Goal: Transaction & Acquisition: Purchase product/service

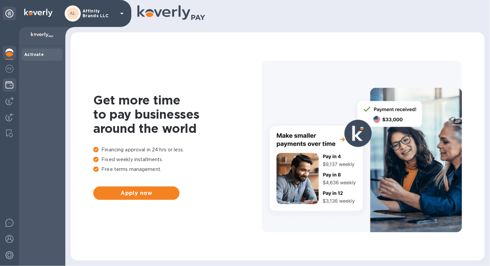
click at [11, 88] on img at bounding box center [9, 85] width 8 height 8
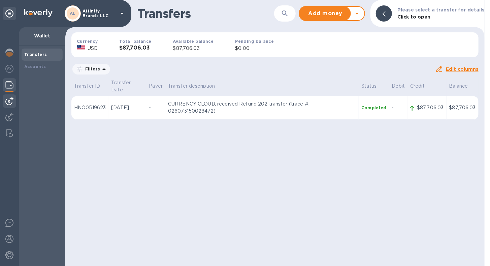
click at [9, 102] on img at bounding box center [9, 101] width 8 height 8
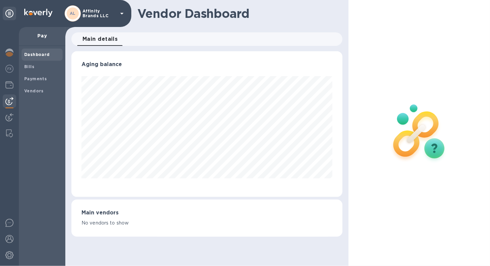
scroll to position [336362, 336239]
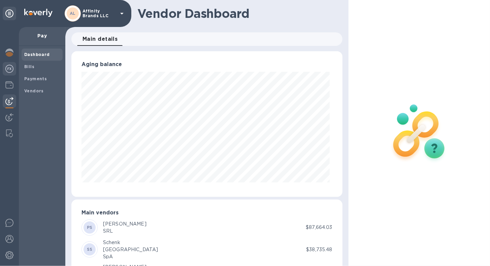
click at [7, 71] on img at bounding box center [9, 69] width 8 height 8
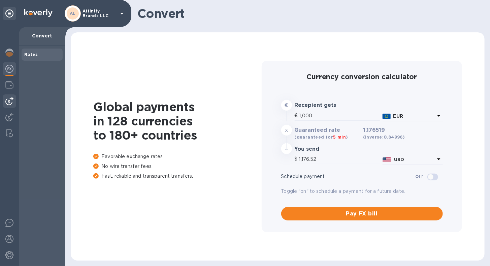
click at [7, 103] on img at bounding box center [9, 101] width 8 height 8
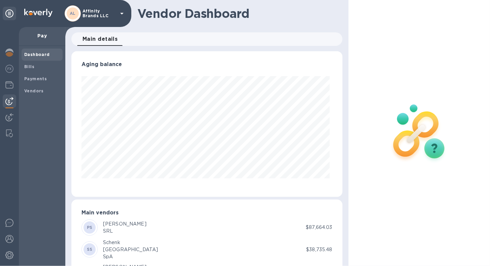
scroll to position [145, 268]
click at [8, 115] on img at bounding box center [9, 117] width 8 height 8
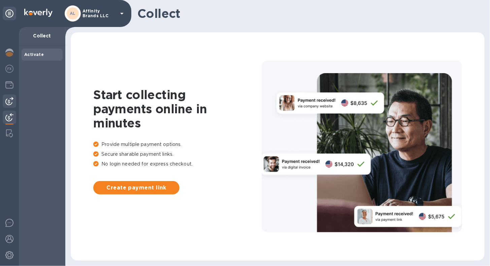
click at [10, 102] on img at bounding box center [9, 101] width 8 height 8
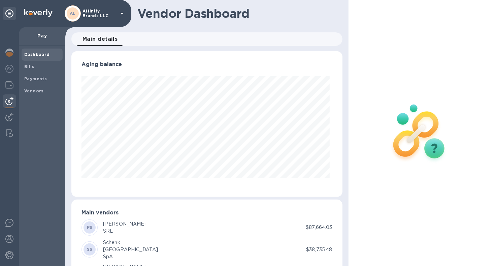
scroll to position [145, 268]
click at [35, 70] on span "Bills" at bounding box center [42, 66] width 36 height 7
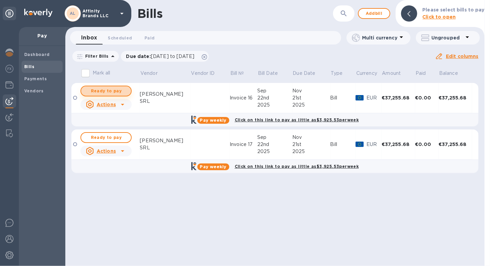
click at [120, 92] on span "Ready to pay" at bounding box center [105, 91] width 39 height 8
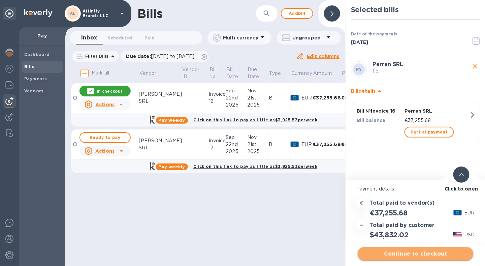
click at [404, 254] on span "Continue to checkout" at bounding box center [415, 253] width 105 height 8
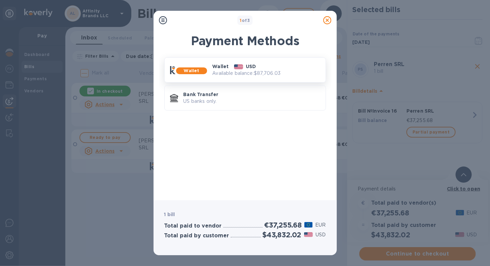
click at [200, 70] on p "Wallet" at bounding box center [192, 70] width 26 height 7
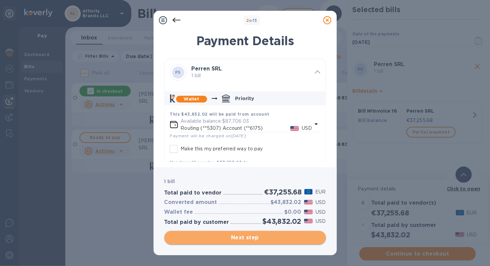
click at [225, 234] on span "Next step" at bounding box center [245, 237] width 151 height 8
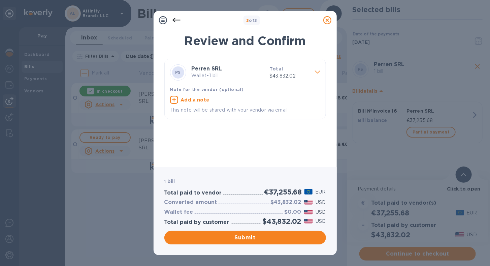
click at [233, 77] on p "Wallet • 1 bill" at bounding box center [227, 75] width 73 height 7
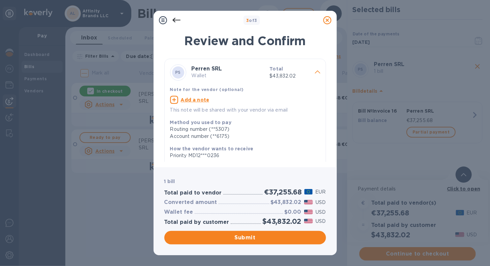
click at [172, 19] on icon at bounding box center [176, 20] width 8 height 8
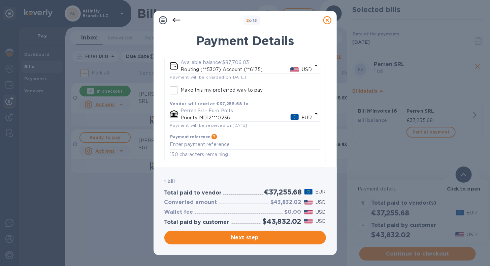
scroll to position [62, 0]
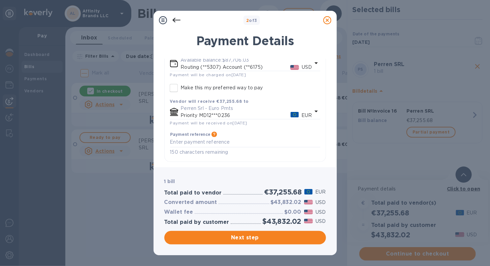
click at [314, 110] on icon "default-method" at bounding box center [315, 111] width 3 height 2
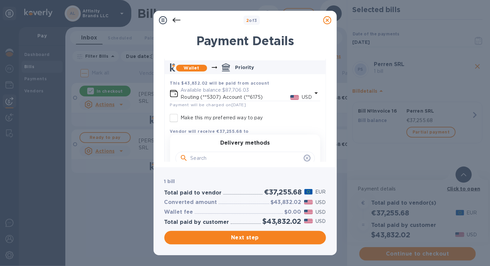
scroll to position [86, 0]
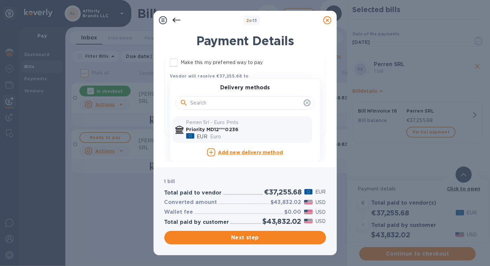
click at [231, 131] on b "Priority MD12***0236" at bounding box center [212, 129] width 52 height 5
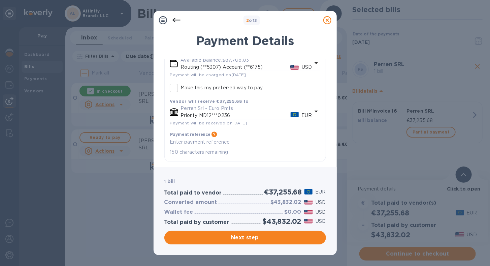
click at [309, 66] on p "USD" at bounding box center [307, 67] width 10 height 7
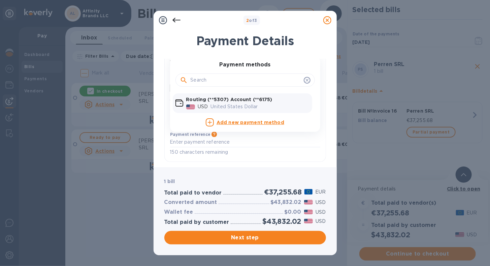
click at [177, 21] on icon at bounding box center [176, 20] width 8 height 8
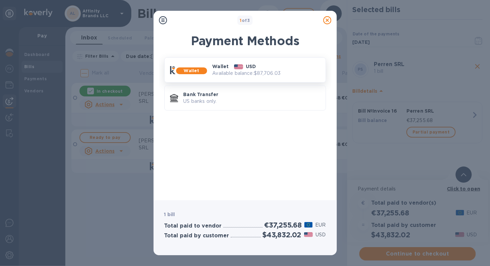
click at [203, 70] on p "Wallet" at bounding box center [192, 70] width 26 height 7
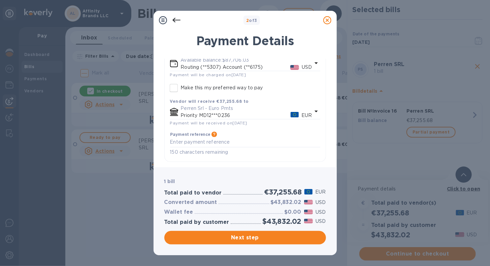
click at [314, 111] on icon "default-method" at bounding box center [315, 111] width 3 height 2
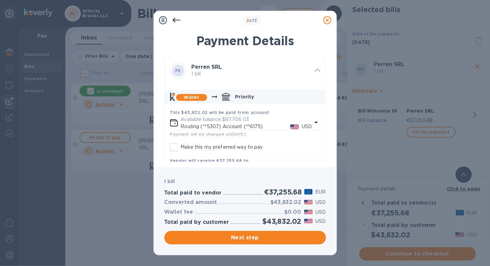
scroll to position [0, 0]
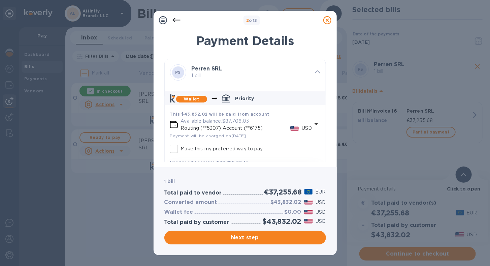
click at [325, 19] on icon at bounding box center [327, 20] width 8 height 8
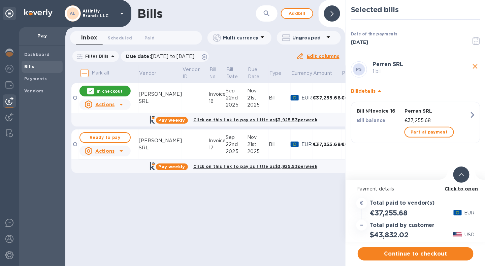
click at [221, 19] on div "Bills" at bounding box center [196, 13] width 118 height 14
click at [466, 212] on p "EUR" at bounding box center [469, 212] width 10 height 7
click at [385, 201] on h3 "Total paid to vendor(s)" at bounding box center [401, 203] width 65 height 6
click at [326, 212] on div "Bills ​ Add bill Inbox 0 Scheduled 0 Paid 0 Multi currency Ungrouped Filter Bil…" at bounding box center [205, 133] width 280 height 266
click at [155, 231] on div "Bills ​ Add bill Inbox 0 Scheduled 0 Paid 0 Multi currency Ungrouped Filter Bil…" at bounding box center [205, 133] width 280 height 266
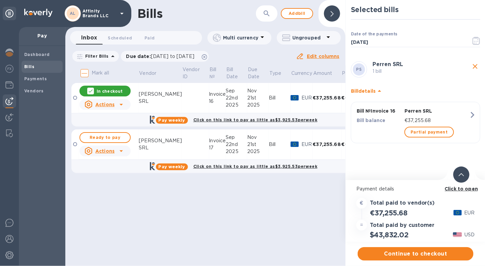
click at [109, 213] on div "Bills ​ Add bill Inbox 0 Scheduled 0 Paid 0 Multi currency Ungrouped Filter Bil…" at bounding box center [205, 133] width 280 height 266
click at [473, 114] on icon "button" at bounding box center [472, 115] width 4 height 6
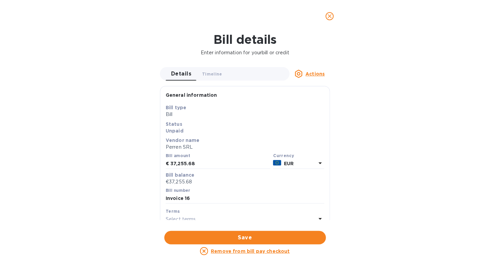
click at [319, 162] on icon at bounding box center [320, 163] width 8 height 8
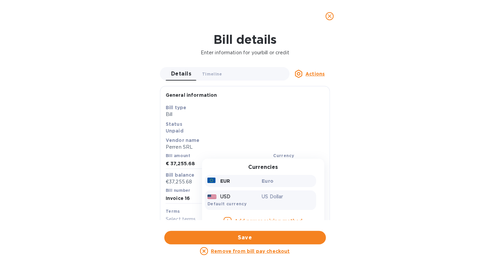
click at [302, 194] on p "US Dollar" at bounding box center [288, 196] width 52 height 7
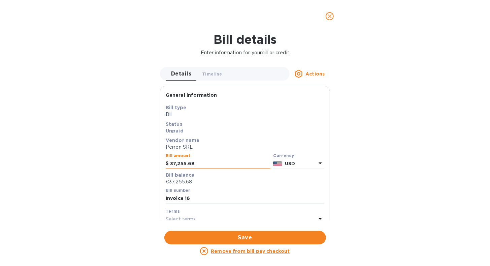
click at [204, 167] on input "37,255.68" at bounding box center [220, 163] width 100 height 10
click at [217, 164] on input "37,255.68" at bounding box center [220, 163] width 100 height 10
type input "3"
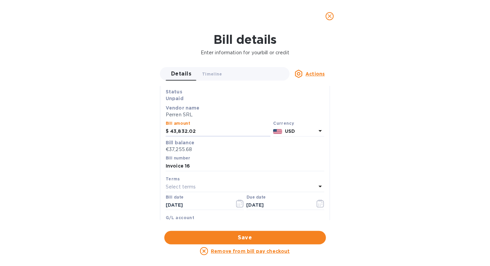
scroll to position [67, 0]
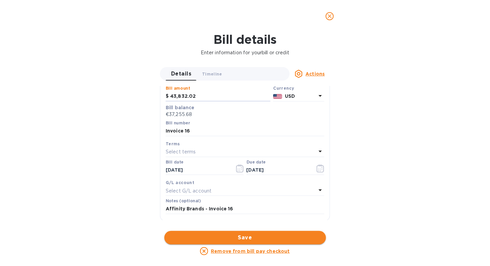
type input "43,832.02"
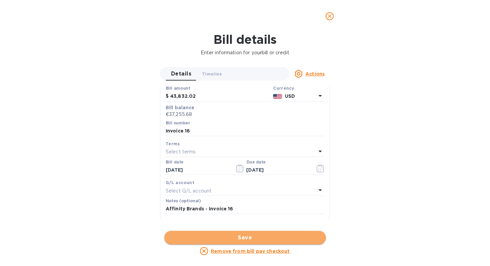
click at [257, 233] on span "Save" at bounding box center [245, 237] width 151 height 8
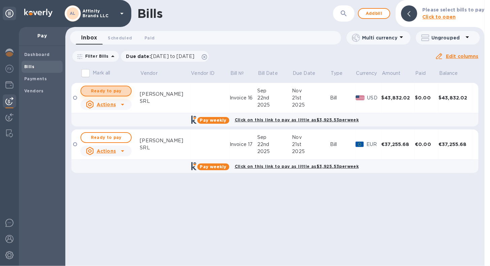
click at [111, 95] on span "Ready to pay" at bounding box center [105, 91] width 39 height 8
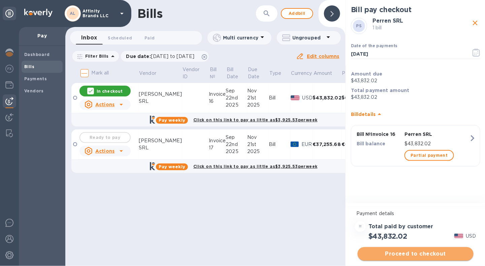
click at [372, 253] on span "Proceed to checkout" at bounding box center [415, 253] width 105 height 8
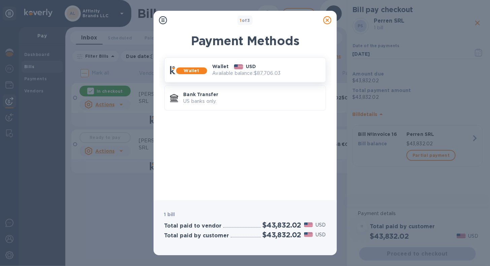
click at [185, 69] on b "Wallet" at bounding box center [191, 70] width 15 height 5
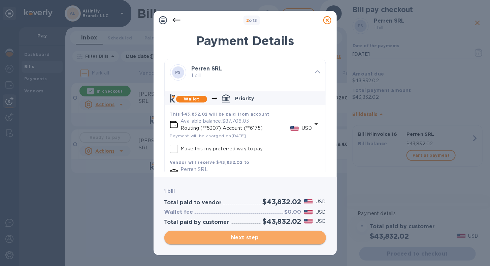
click at [248, 239] on span "Next step" at bounding box center [245, 237] width 151 height 8
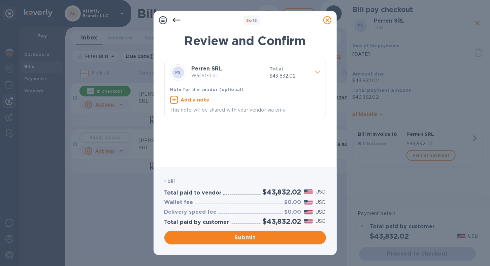
click at [174, 20] on icon at bounding box center [176, 20] width 8 height 5
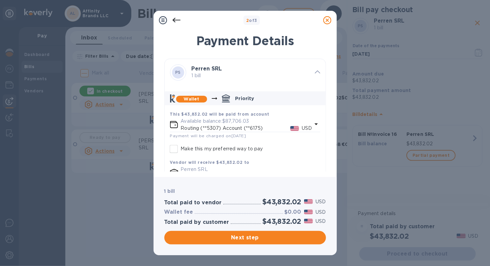
click at [248, 124] on p "Available balance: $87,706.03" at bounding box center [246, 120] width 131 height 7
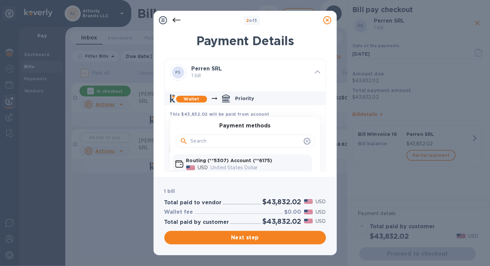
click at [248, 126] on h3 "Payment methods" at bounding box center [244, 125] width 51 height 6
click at [239, 114] on b "This $43,832.02 will be paid from account" at bounding box center [219, 113] width 99 height 5
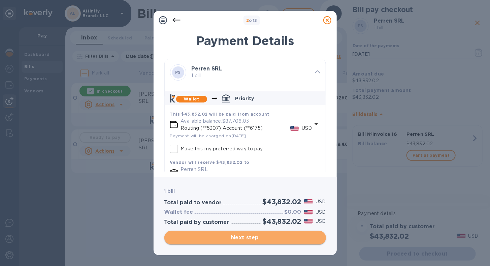
click at [211, 234] on span "Next step" at bounding box center [245, 237] width 151 height 8
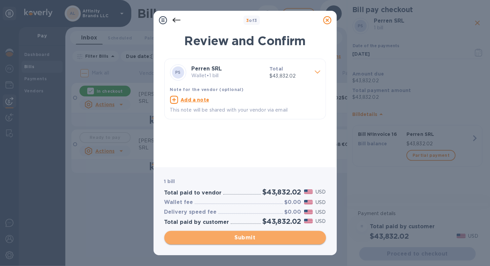
click at [207, 238] on span "Submit" at bounding box center [245, 237] width 151 height 8
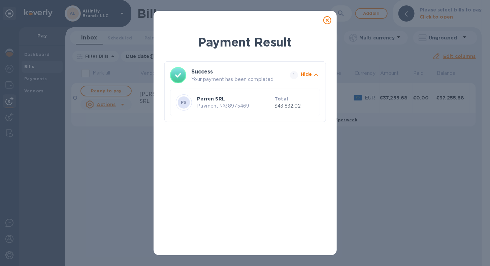
click at [327, 23] on icon at bounding box center [327, 20] width 8 height 8
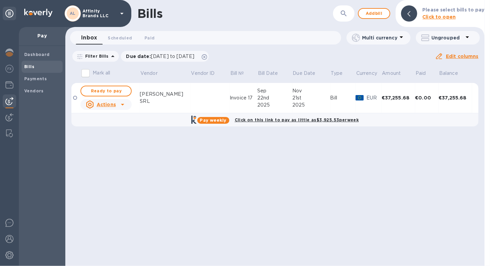
click at [330, 103] on td "Bill" at bounding box center [343, 98] width 26 height 30
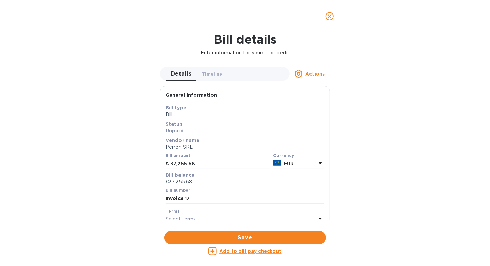
click at [318, 160] on icon at bounding box center [320, 163] width 8 height 8
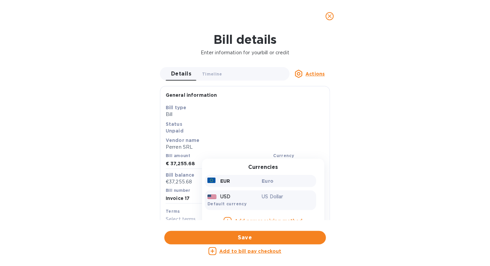
click at [292, 193] on p "US Dollar" at bounding box center [288, 196] width 52 height 7
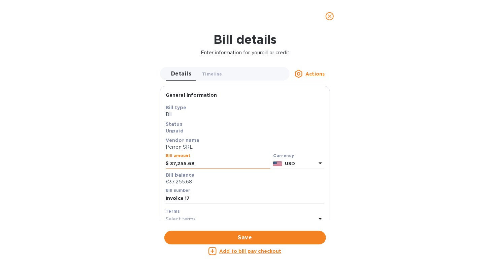
click at [217, 164] on input "37,255.68" at bounding box center [220, 163] width 100 height 10
type input "3"
type input "43,832.02"
click at [236, 237] on span "Save" at bounding box center [245, 237] width 151 height 8
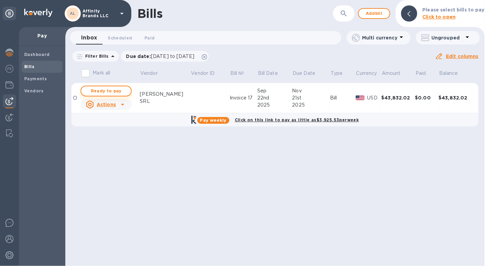
click at [117, 94] on span "Ready to pay" at bounding box center [105, 91] width 39 height 8
checkbox input "true"
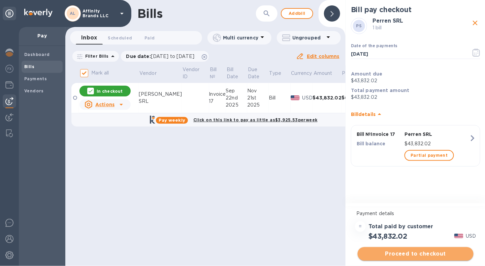
click at [380, 252] on span "Proceed to checkout" at bounding box center [415, 253] width 105 height 8
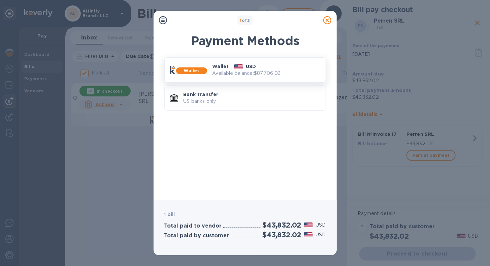
click at [227, 79] on div "Wallet Wallet USD Available balance: $87,706.03" at bounding box center [245, 69] width 162 height 25
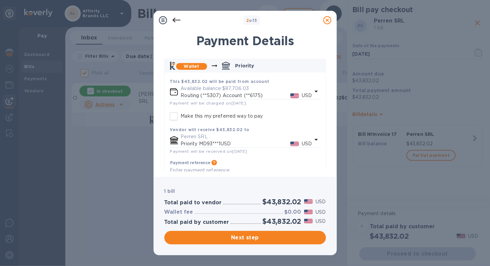
scroll to position [52, 0]
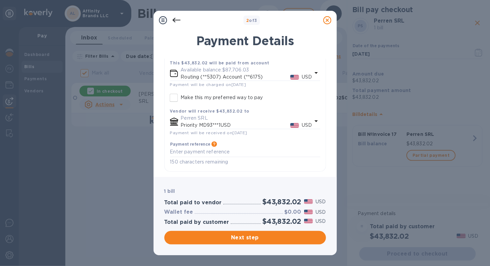
click at [326, 19] on icon at bounding box center [327, 20] width 8 height 8
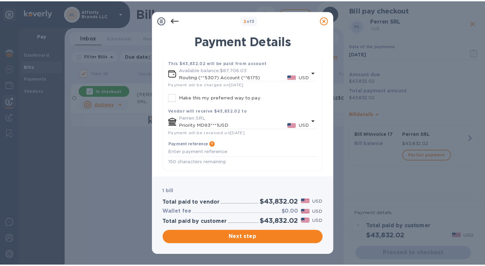
scroll to position [0, 0]
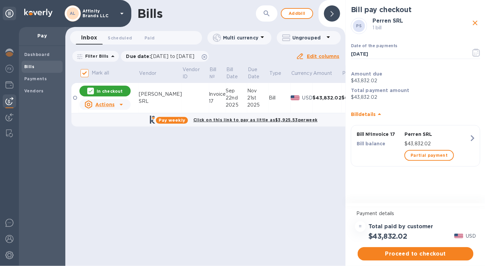
click at [290, 99] on img at bounding box center [294, 97] width 9 height 5
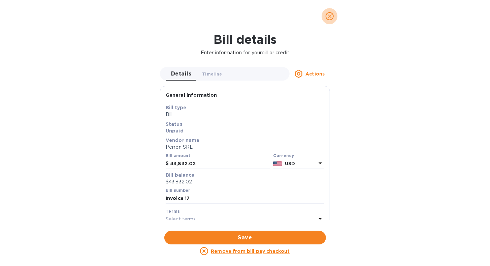
click at [327, 20] on span "close" at bounding box center [329, 16] width 8 height 8
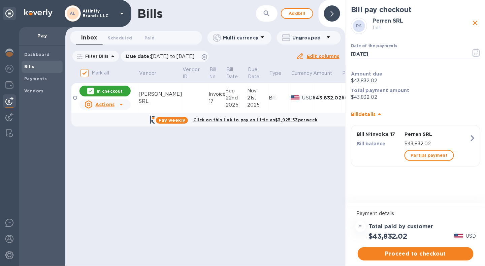
click at [272, 100] on div "Bill" at bounding box center [280, 97] width 22 height 7
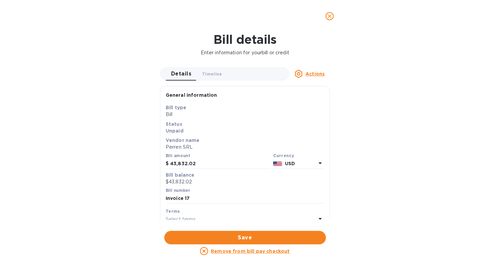
click at [328, 16] on icon "close" at bounding box center [329, 16] width 7 height 7
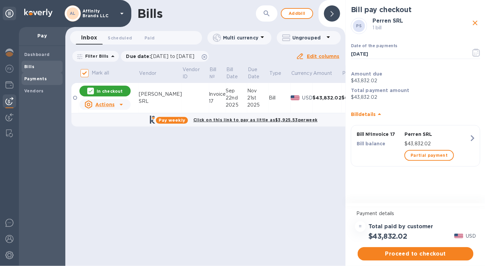
click at [30, 81] on span "Payments" at bounding box center [35, 78] width 23 height 7
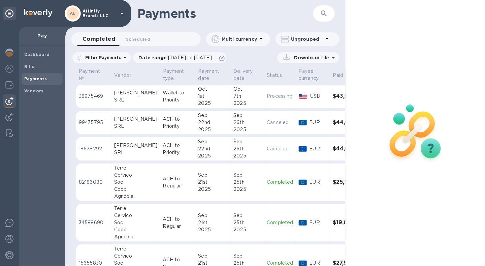
click at [168, 102] on p "Wallet to Priority" at bounding box center [178, 96] width 30 height 14
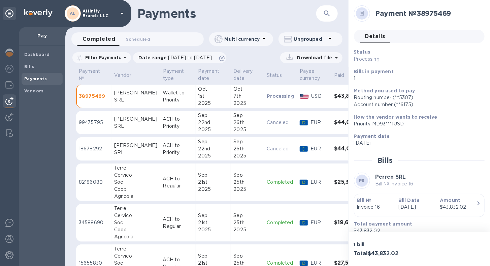
scroll to position [15, 0]
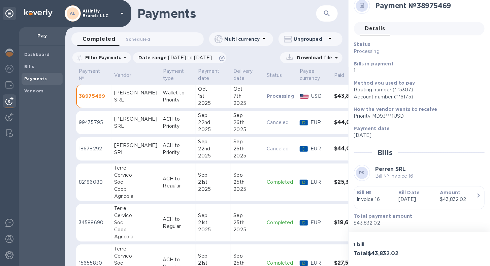
click at [395, 106] on b "How the vendor wants to receive" at bounding box center [395, 108] width 83 height 5
click at [375, 112] on div "Priority MD93***1USD" at bounding box center [416, 115] width 125 height 7
click at [175, 101] on p "Wallet to Priority" at bounding box center [178, 96] width 30 height 14
click at [32, 92] on b "Vendors" at bounding box center [34, 90] width 20 height 5
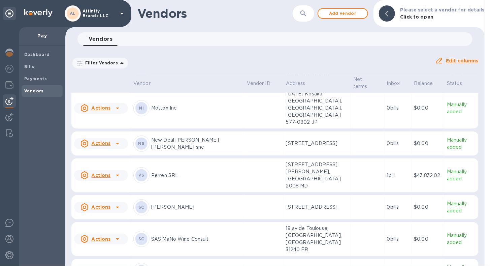
scroll to position [915, 0]
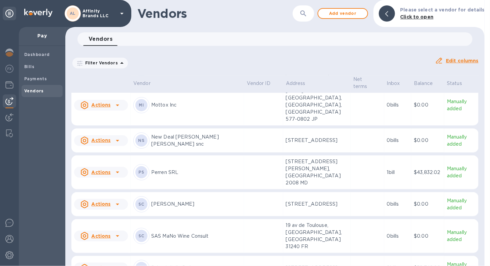
click at [170, 169] on p "Perren SRL" at bounding box center [196, 172] width 90 height 7
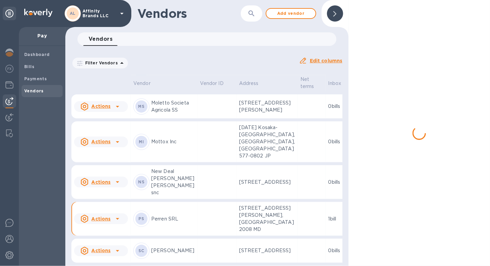
scroll to position [1016, 0]
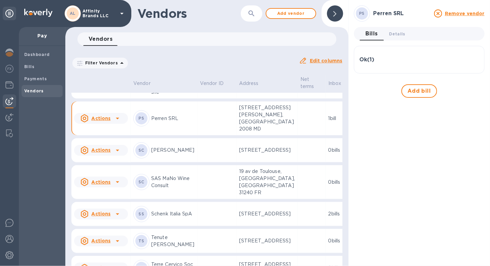
click at [39, 91] on b "Vendors" at bounding box center [34, 90] width 20 height 5
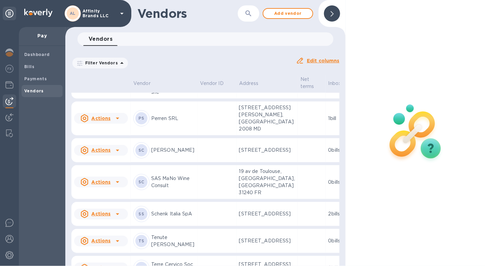
click at [132, 135] on td "[PERSON_NAME] SRL" at bounding box center [164, 118] width 67 height 34
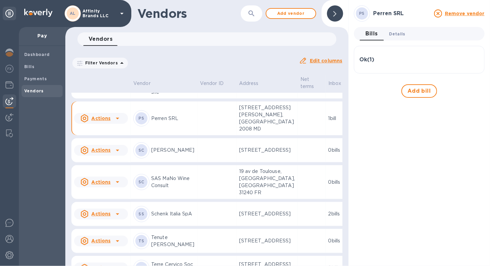
click at [400, 32] on span "Details 0" at bounding box center [397, 33] width 16 height 7
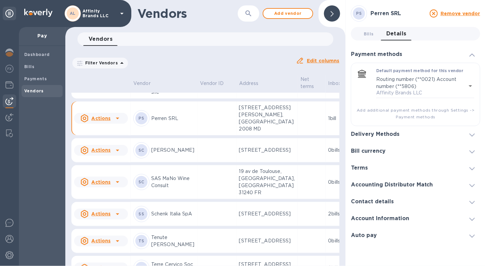
click at [472, 135] on icon at bounding box center [471, 134] width 5 height 3
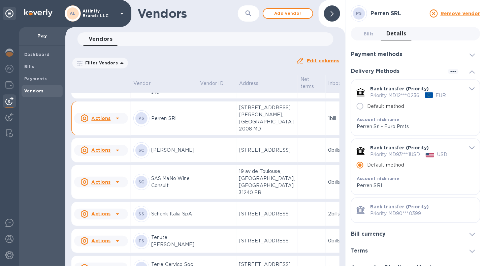
click at [473, 147] on div "Bank transfer (Priority) Priority MD93***1USD USD Default method Account nickna…" at bounding box center [415, 167] width 129 height 56
click at [469, 146] on span "default-method" at bounding box center [471, 147] width 5 height 6
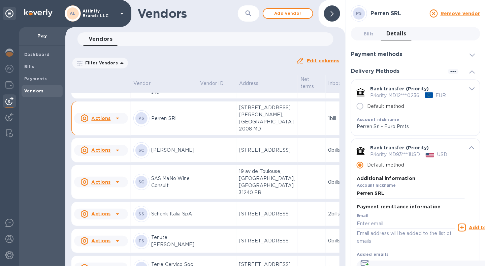
click at [469, 146] on span "default-method" at bounding box center [471, 147] width 5 height 6
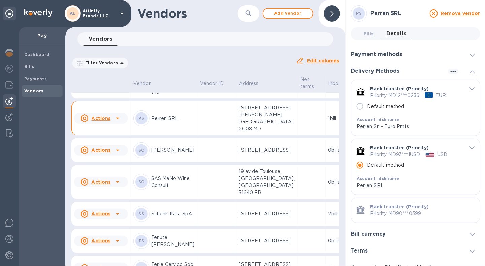
click at [469, 148] on icon "default-method" at bounding box center [471, 147] width 5 height 3
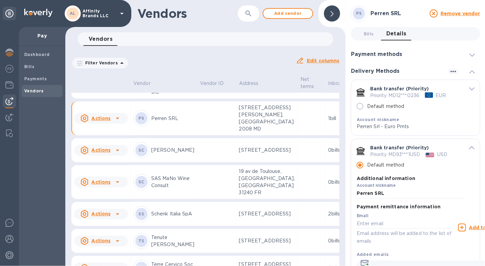
click at [466, 147] on div "default-method" at bounding box center [469, 147] width 10 height 6
click at [36, 83] on div "Payments" at bounding box center [42, 79] width 41 height 12
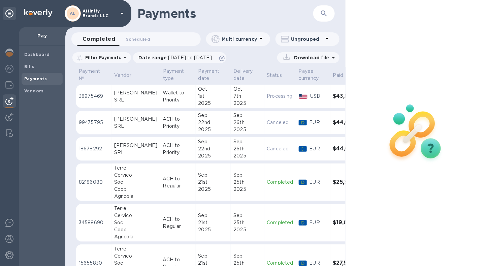
click at [163, 100] on p "Wallet to Priority" at bounding box center [178, 96] width 30 height 14
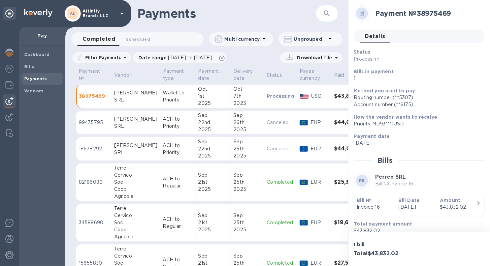
scroll to position [15, 0]
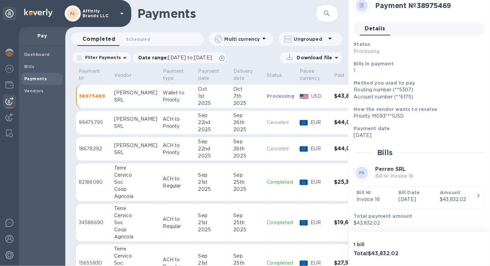
click at [421, 112] on div "Priority MD93***1USD" at bounding box center [416, 115] width 125 height 7
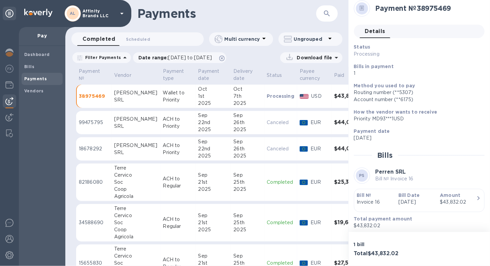
scroll to position [0, 0]
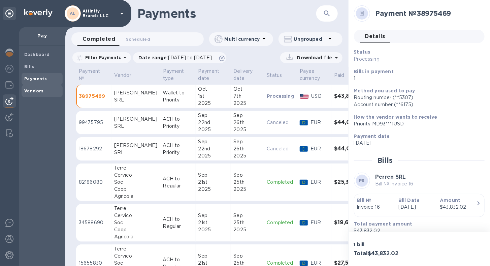
click at [32, 90] on b "Vendors" at bounding box center [34, 90] width 20 height 5
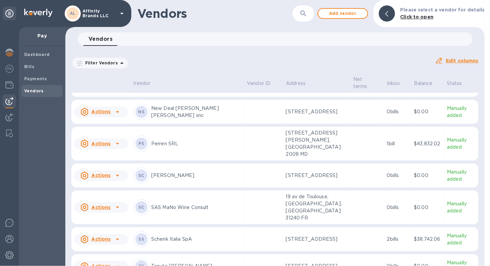
scroll to position [871, 0]
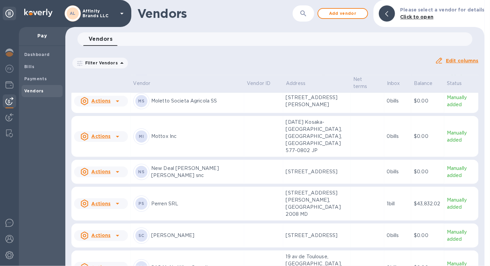
click at [197, 201] on div "[PERSON_NAME] SRL" at bounding box center [187, 203] width 108 height 16
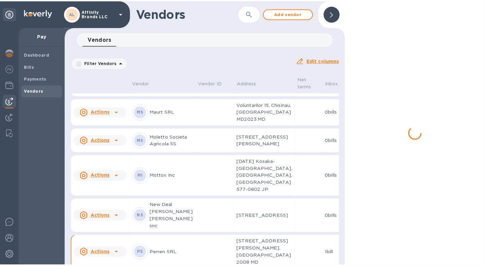
scroll to position [966, 0]
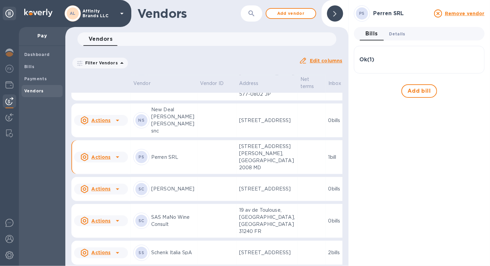
drag, startPoint x: 392, startPoint y: 35, endPoint x: 395, endPoint y: 42, distance: 8.2
click at [392, 35] on span "Details 0" at bounding box center [397, 33] width 16 height 7
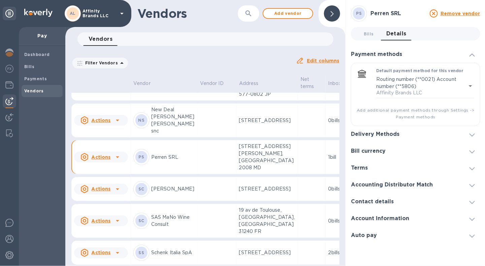
scroll to position [5, 0]
click at [474, 133] on icon at bounding box center [471, 134] width 5 height 3
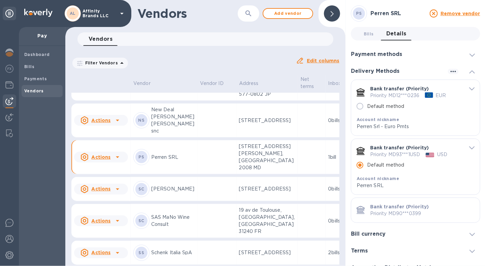
click at [469, 144] on span "default-method" at bounding box center [471, 147] width 5 height 6
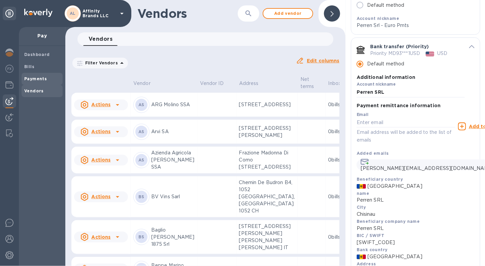
click at [44, 76] on b "Payments" at bounding box center [35, 78] width 23 height 5
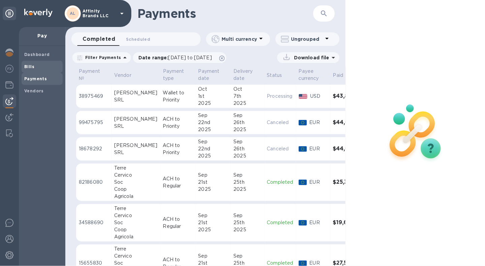
click at [27, 68] on b "Bills" at bounding box center [29, 66] width 10 height 5
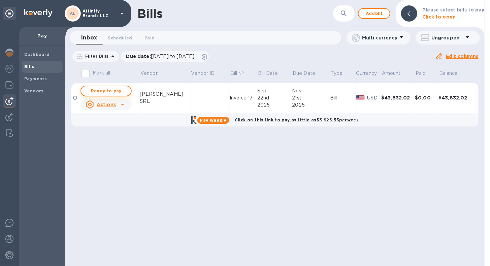
click at [108, 91] on span "Ready to pay" at bounding box center [105, 91] width 39 height 8
checkbox input "true"
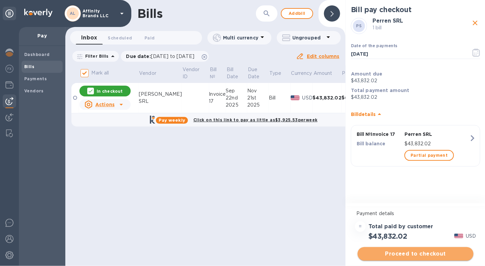
click at [386, 251] on span "Proceed to checkout" at bounding box center [415, 253] width 105 height 8
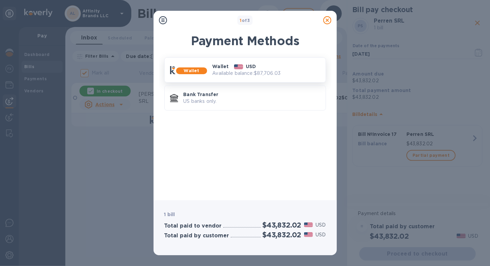
click at [225, 75] on p "Available balance: $87,706.03" at bounding box center [266, 73] width 108 height 7
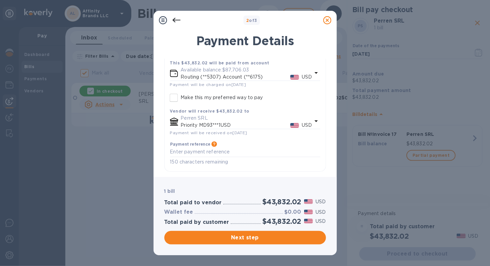
scroll to position [52, 0]
click at [224, 235] on span "Next step" at bounding box center [245, 237] width 151 height 8
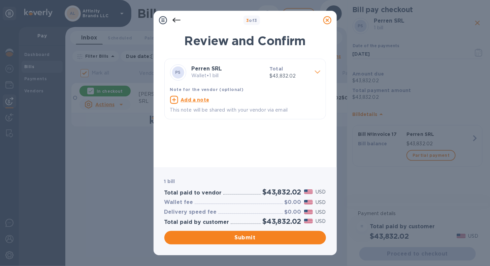
click at [243, 72] on p "Wallet • 1 bill" at bounding box center [227, 75] width 73 height 7
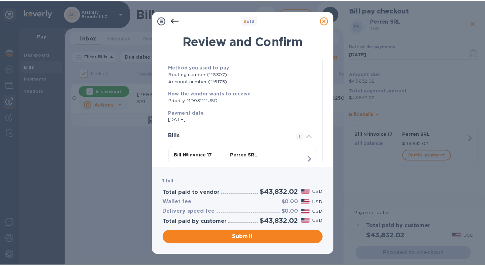
scroll to position [0, 0]
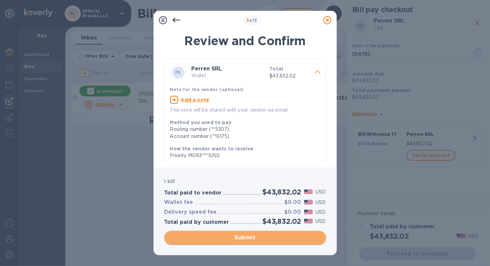
click at [240, 241] on span "Submit" at bounding box center [245, 237] width 151 height 8
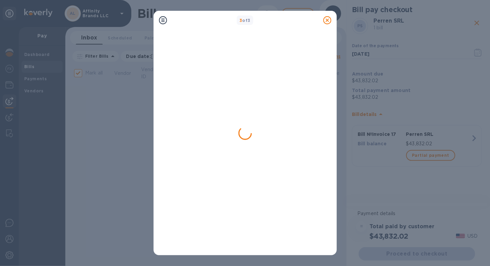
checkbox input "false"
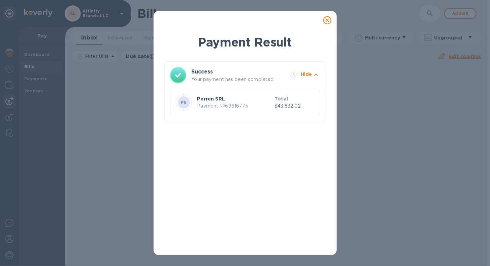
click at [328, 20] on icon at bounding box center [327, 20] width 8 height 8
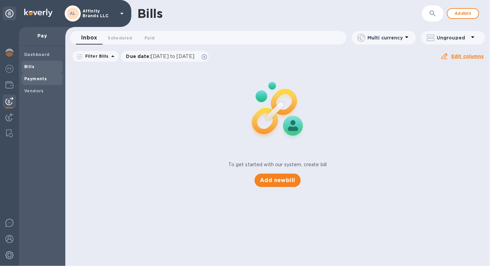
click at [32, 79] on b "Payments" at bounding box center [35, 78] width 23 height 5
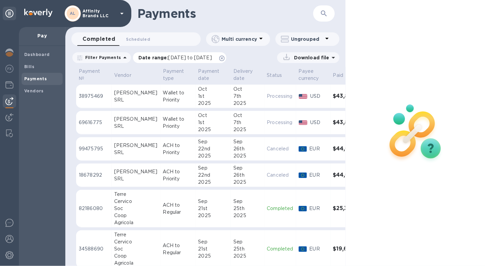
click at [170, 60] on span "[DATE] to [DATE]" at bounding box center [189, 57] width 43 height 5
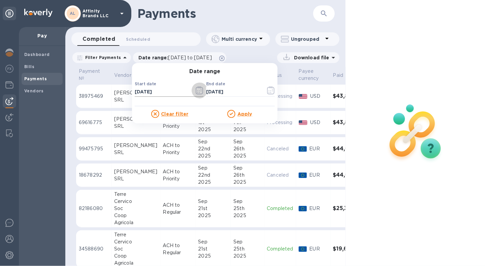
click at [196, 89] on icon "button" at bounding box center [200, 90] width 8 height 8
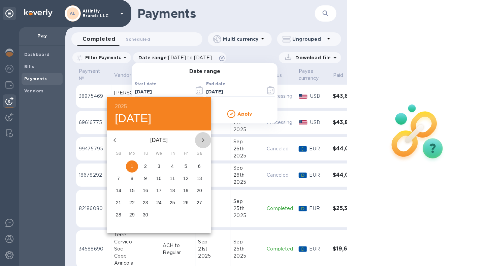
click at [201, 141] on icon "button" at bounding box center [203, 140] width 8 height 8
click at [159, 165] on p "1" at bounding box center [158, 166] width 3 height 7
type input "[DATE]"
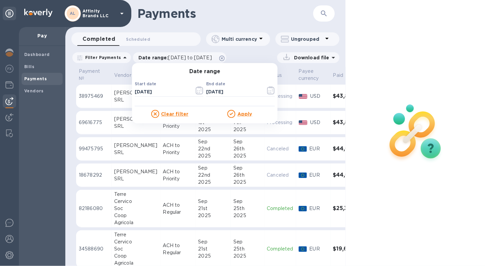
click at [240, 115] on u "Apply" at bounding box center [244, 113] width 15 height 5
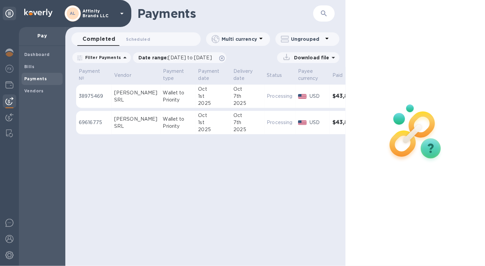
click at [300, 59] on p "Download file" at bounding box center [310, 57] width 38 height 7
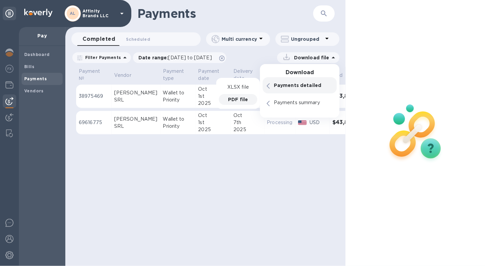
click at [240, 97] on p "PDF file" at bounding box center [238, 99] width 20 height 7
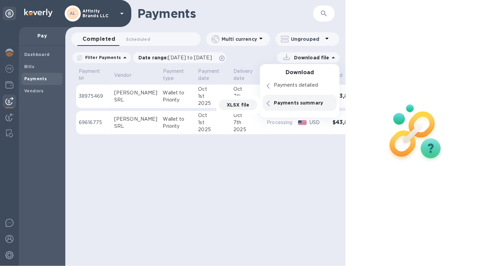
scroll to position [5, 0]
click at [10, 82] on img at bounding box center [9, 85] width 8 height 8
